Goal: Information Seeking & Learning: Understand process/instructions

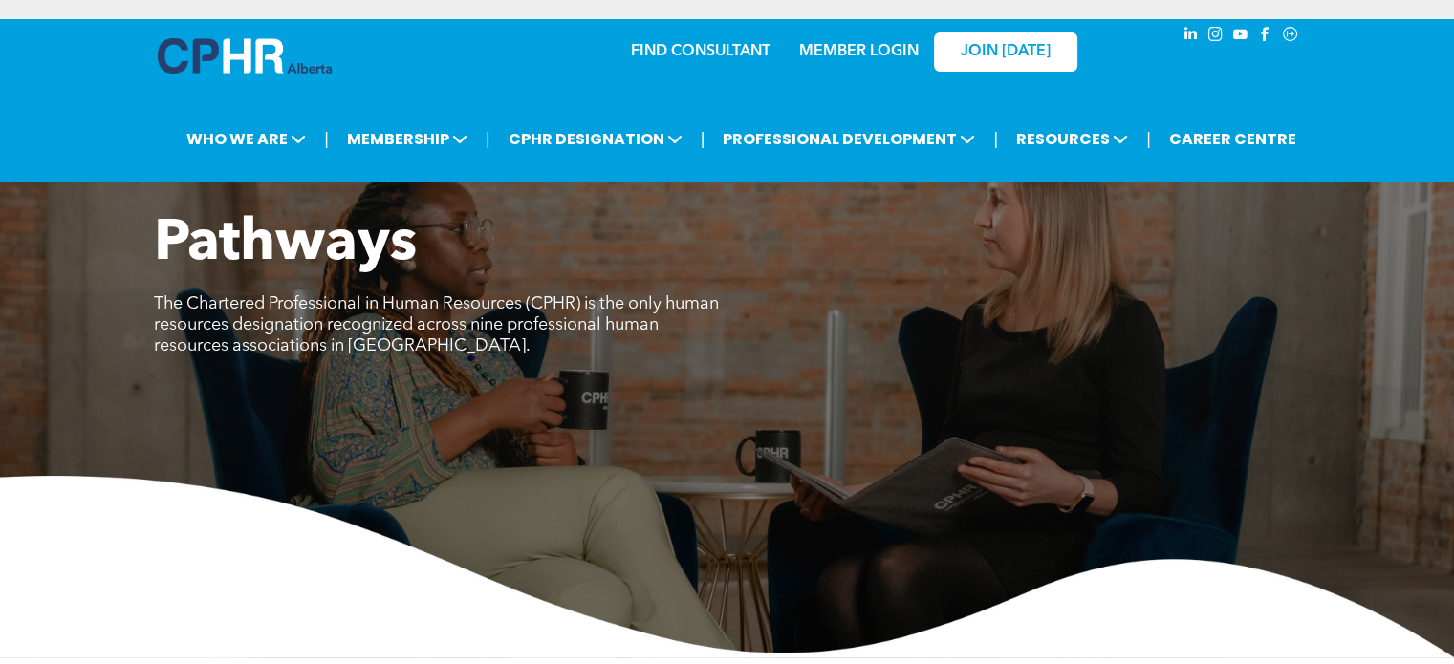
click at [688, 302] on p "The Chartered Professional in Human Resources (CPHR) is the only human resource…" at bounding box center [441, 324] width 574 height 63
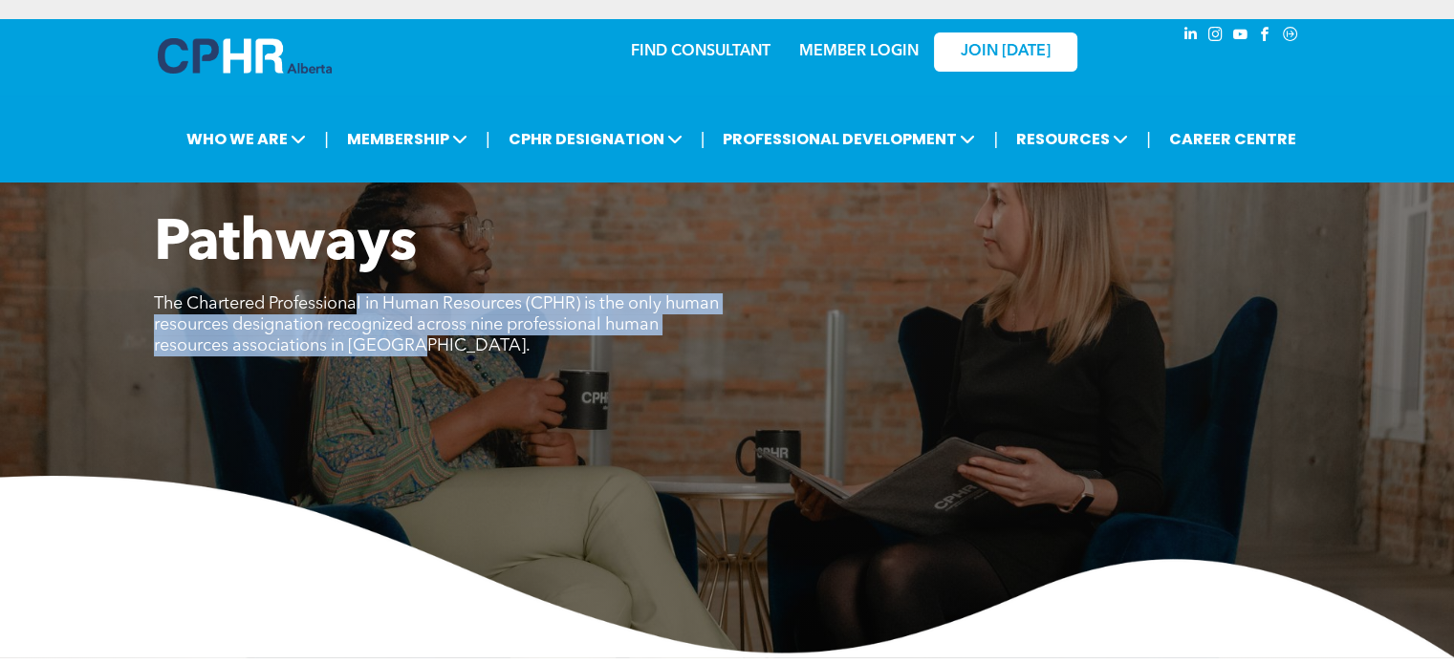
drag, startPoint x: 359, startPoint y: 297, endPoint x: 501, endPoint y: 356, distance: 153.9
click at [501, 356] on div "Pathways The Chartered Professional in Human Resources (CPHR) is the only human…" at bounding box center [727, 295] width 1147 height 170
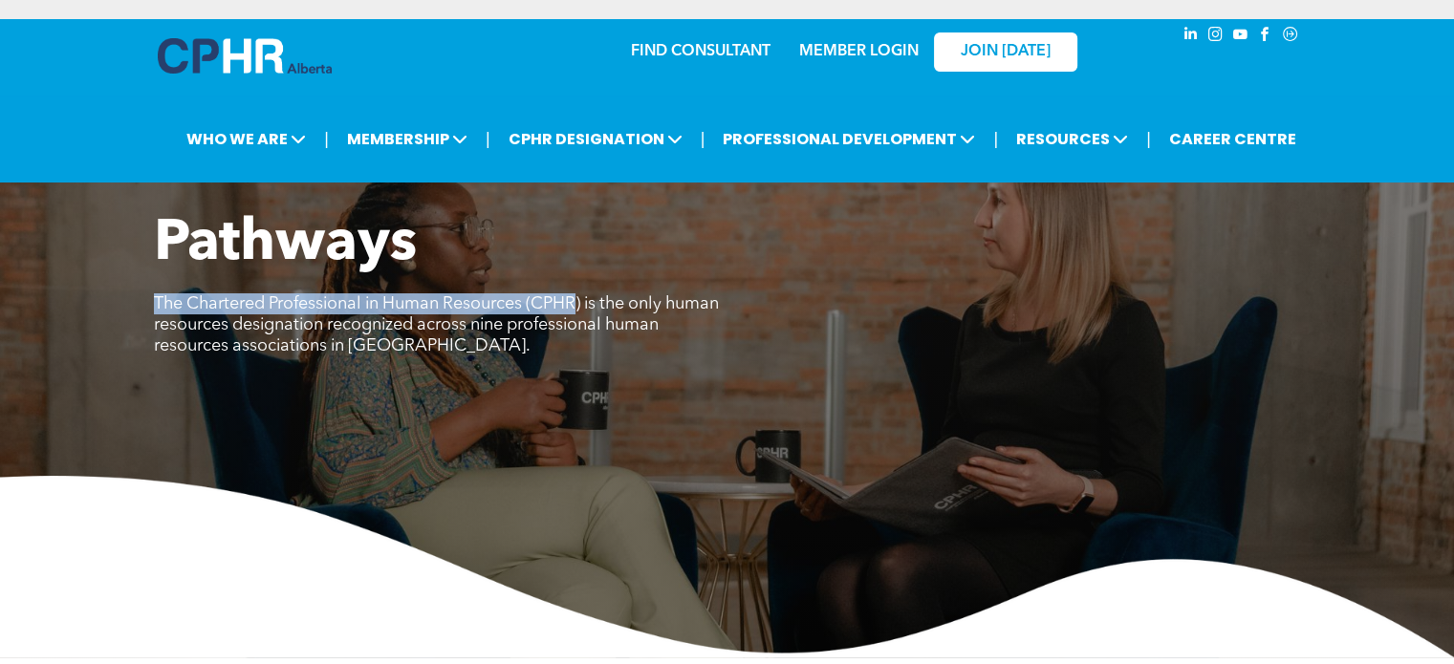
drag, startPoint x: 579, startPoint y: 302, endPoint x: 157, endPoint y: 304, distance: 422.6
click at [157, 304] on span "The Chartered Professional in Human Resources (CPHR) is the only human resource…" at bounding box center [436, 324] width 565 height 59
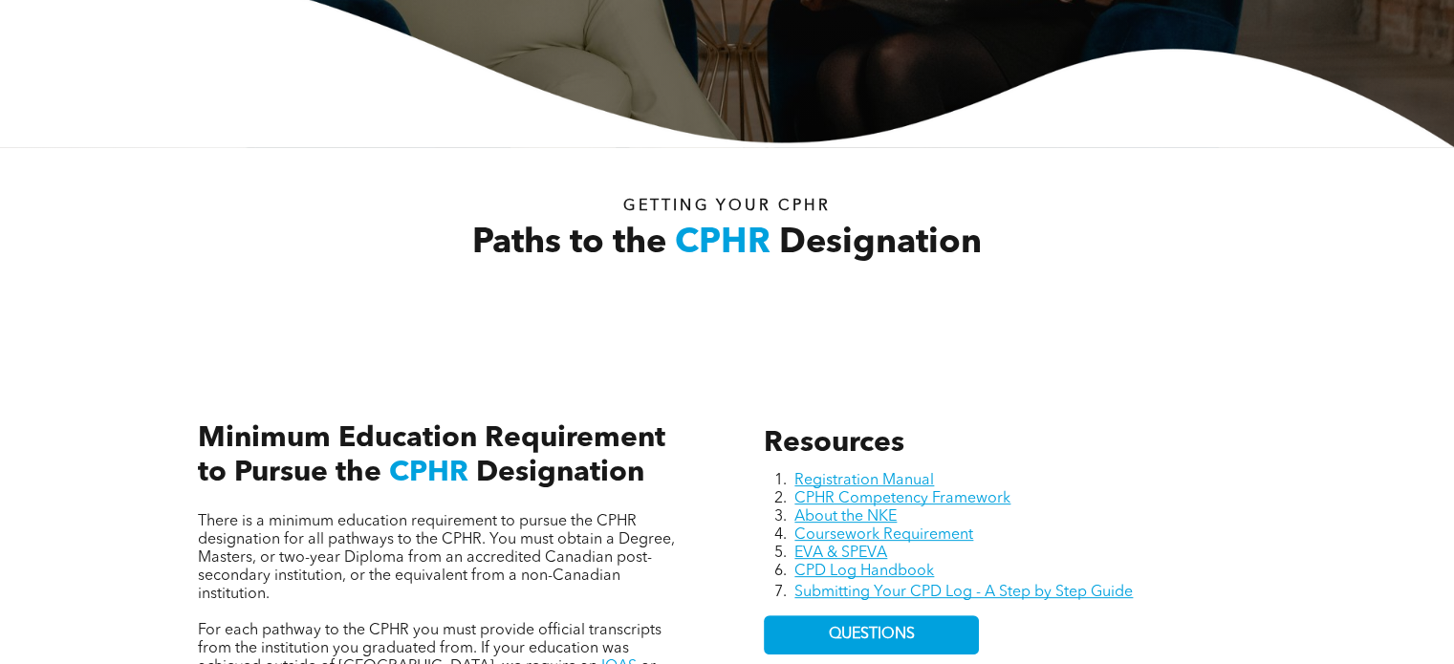
scroll to position [765, 0]
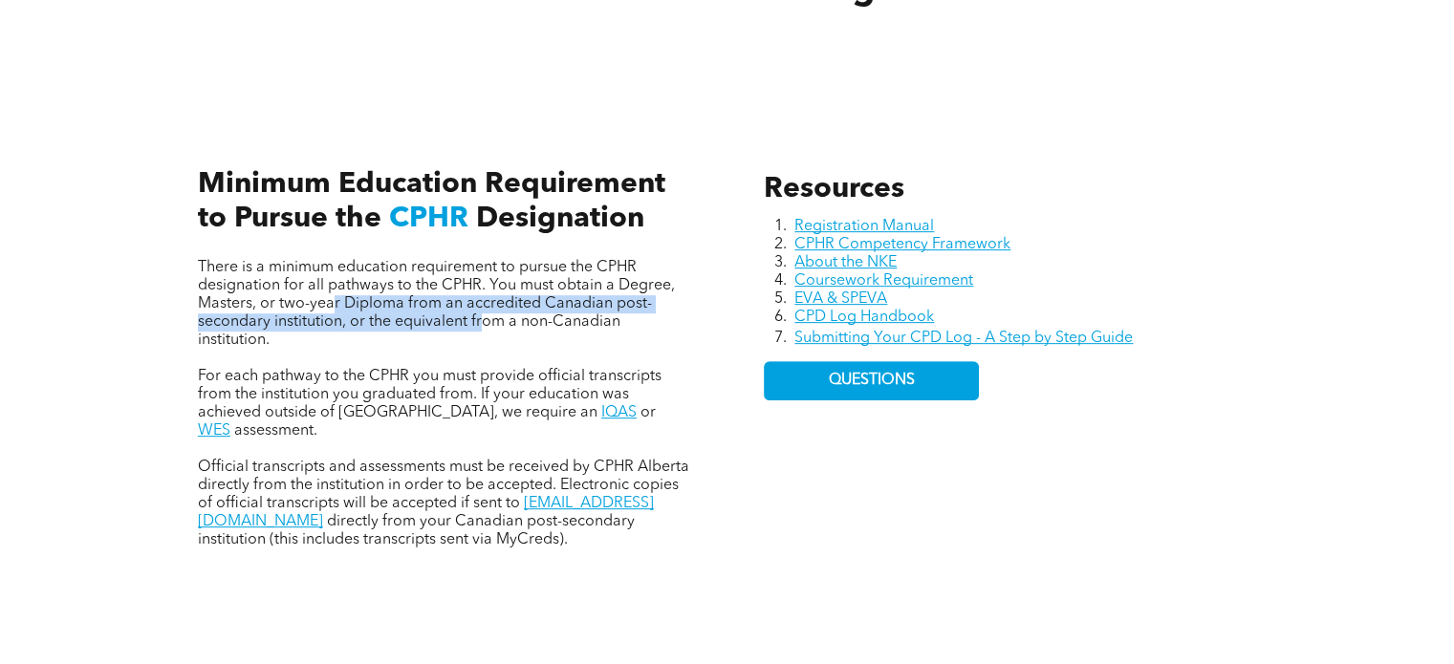
drag, startPoint x: 329, startPoint y: 303, endPoint x: 482, endPoint y: 312, distance: 153.2
click at [482, 312] on span "There is a minimum education requirement to pursue the CPHR designation for all…" at bounding box center [436, 304] width 477 height 88
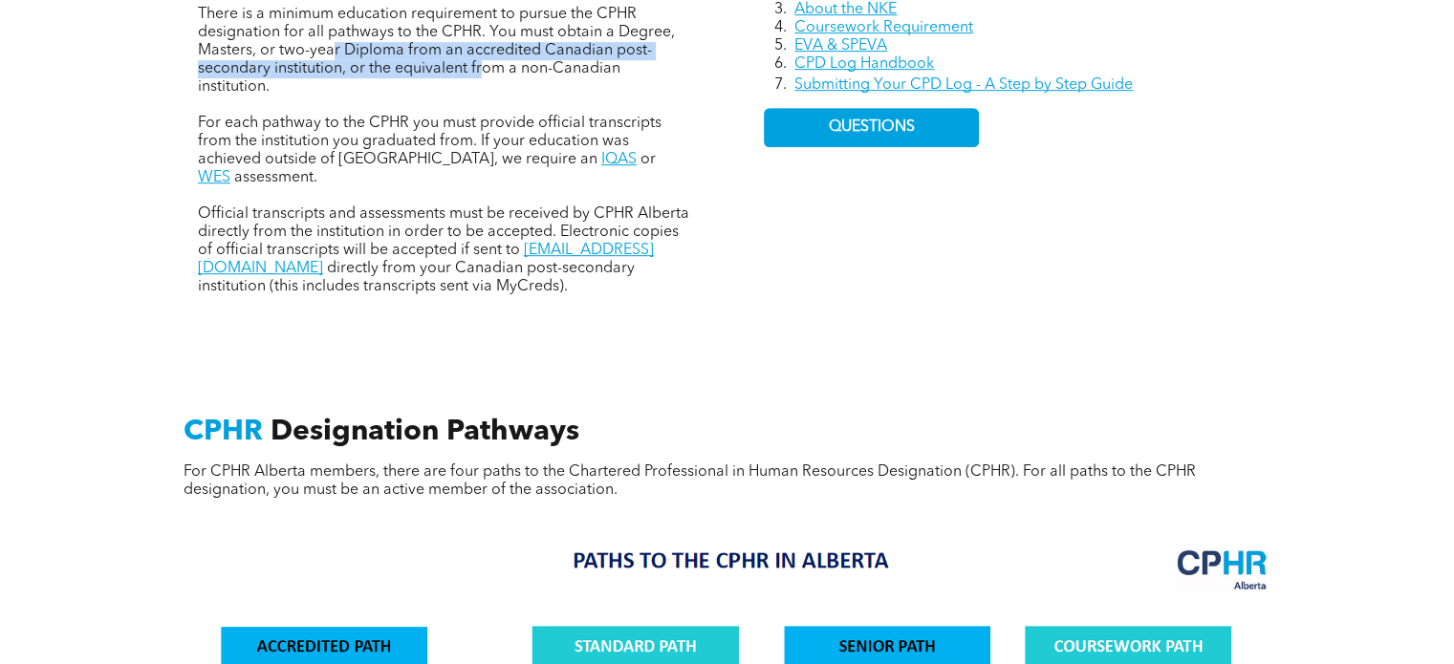
scroll to position [1052, 0]
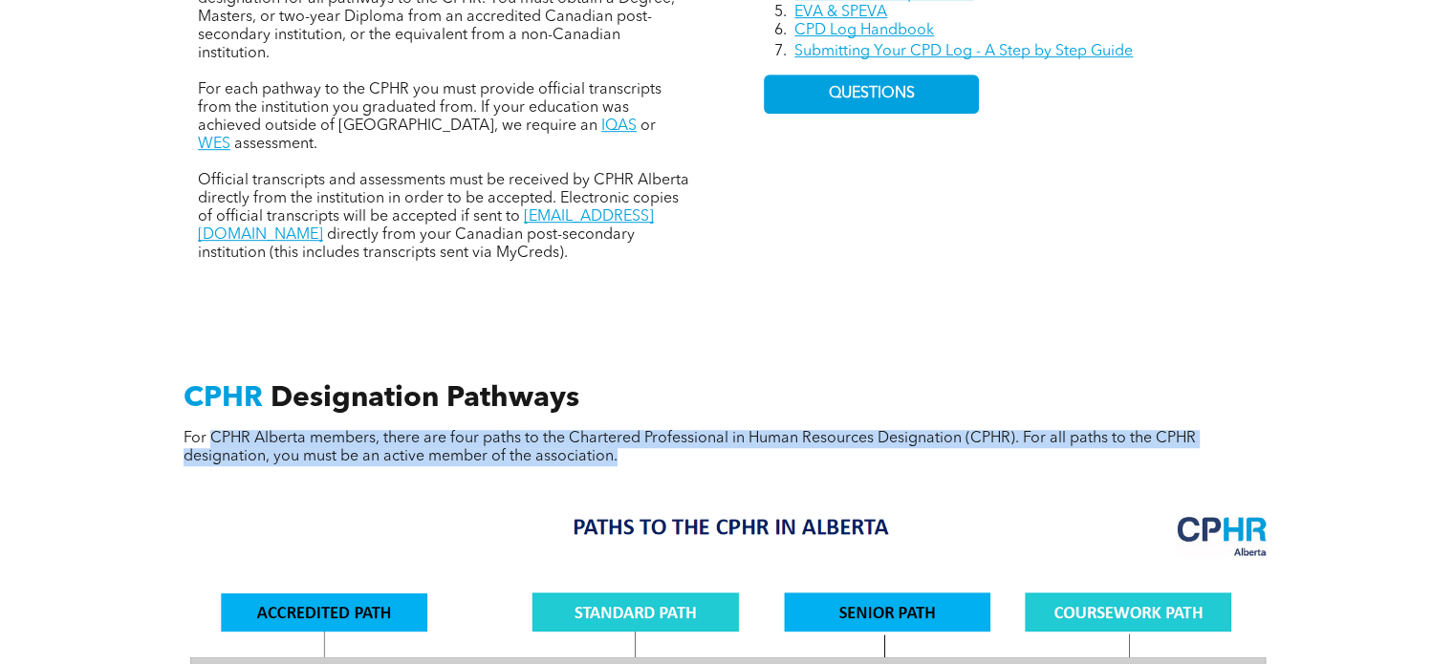
drag, startPoint x: 211, startPoint y: 424, endPoint x: 620, endPoint y: 449, distance: 409.0
click at [620, 449] on div "CPHR Designation Pathways For CPHR Alberta members, there are four paths to the…" at bounding box center [727, 440] width 1117 height 119
drag, startPoint x: 620, startPoint y: 448, endPoint x: 108, endPoint y: 425, distance: 512.0
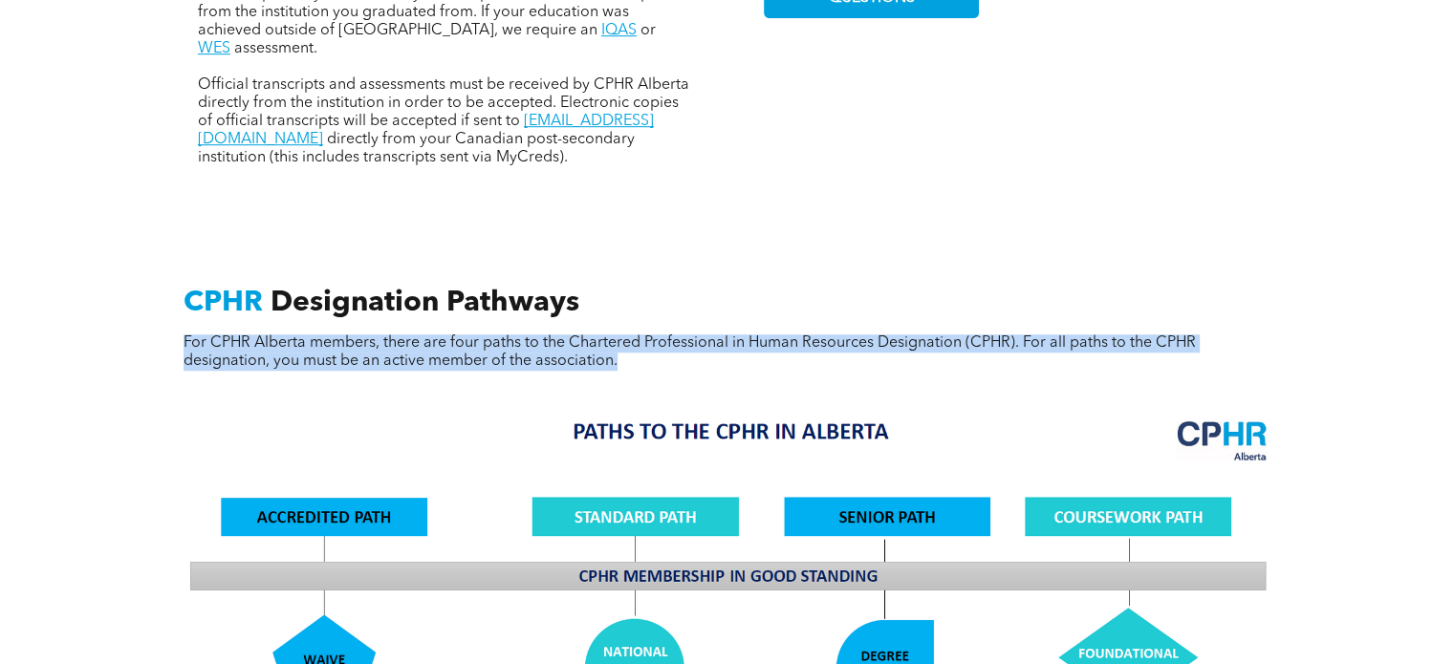
scroll to position [382, 0]
